Goal: Find specific page/section: Find specific page/section

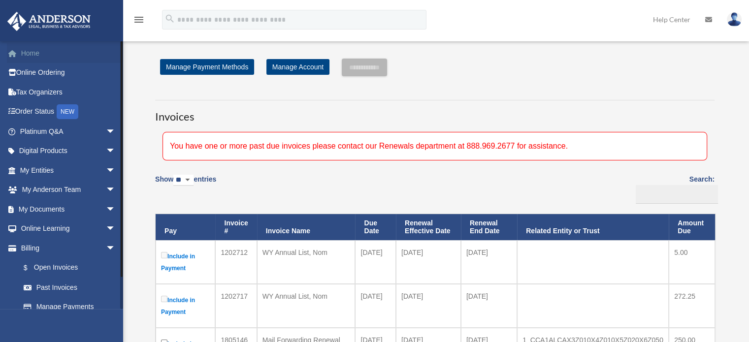
click at [36, 50] on link "Home" at bounding box center [69, 53] width 124 height 20
click at [106, 207] on span "arrow_drop_down" at bounding box center [116, 209] width 20 height 20
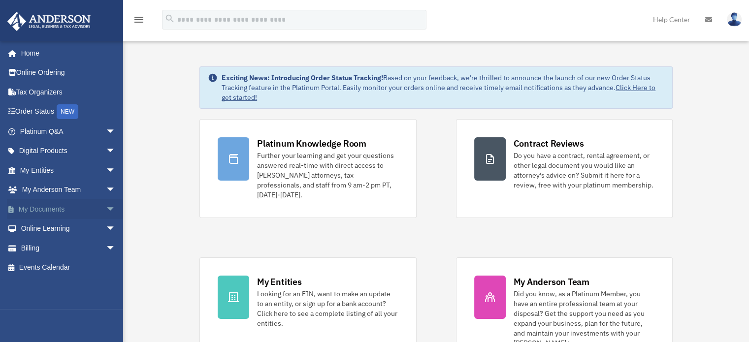
click at [106, 206] on span "arrow_drop_down" at bounding box center [116, 209] width 20 height 20
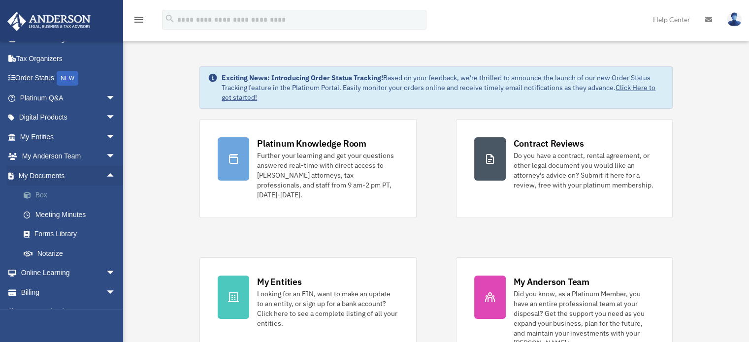
scroll to position [48, 0]
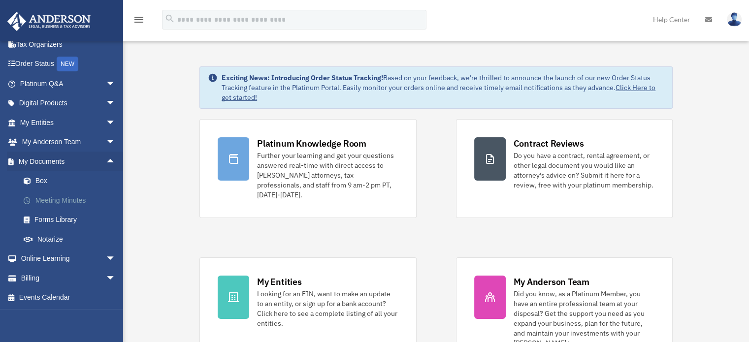
click at [52, 198] on link "Meeting Minutes" at bounding box center [72, 201] width 117 height 20
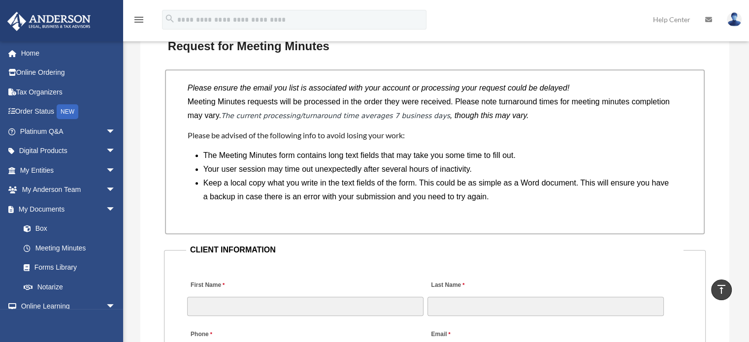
scroll to position [788, 0]
